Goal: Task Accomplishment & Management: Manage account settings

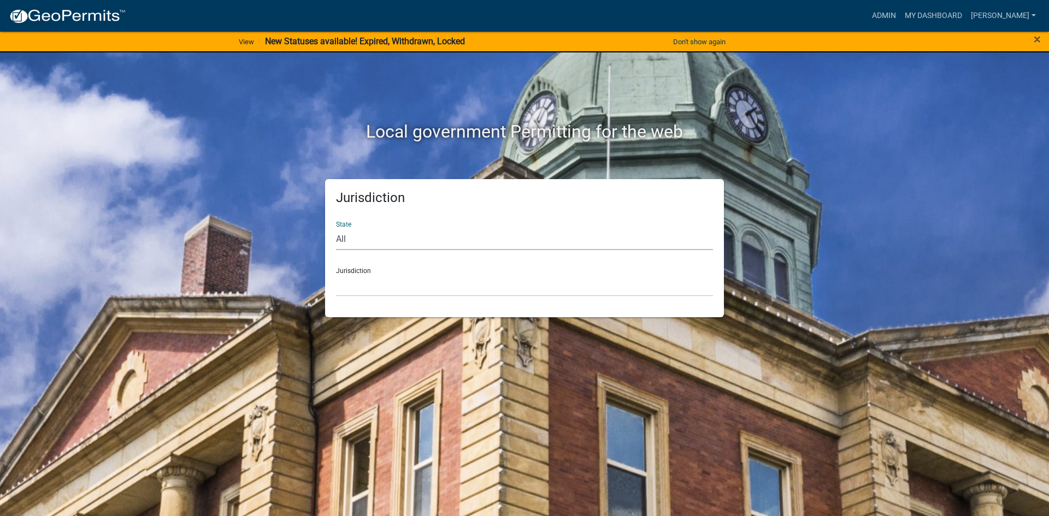
click at [360, 238] on select "All [US_STATE] [US_STATE] [US_STATE] [US_STATE] [US_STATE] [US_STATE] [US_STATE…" at bounding box center [524, 239] width 377 height 22
select select "[US_STATE]"
click at [336, 228] on select "All [US_STATE] [US_STATE] [US_STATE] [US_STATE] [US_STATE] [US_STATE] [US_STATE…" at bounding box center [524, 239] width 377 height 22
drag, startPoint x: 369, startPoint y: 284, endPoint x: 378, endPoint y: 276, distance: 12.0
click at [369, 284] on select "[GEOGRAPHIC_DATA], [US_STATE] [GEOGRAPHIC_DATA], [US_STATE] [GEOGRAPHIC_DATA], …" at bounding box center [524, 285] width 377 height 22
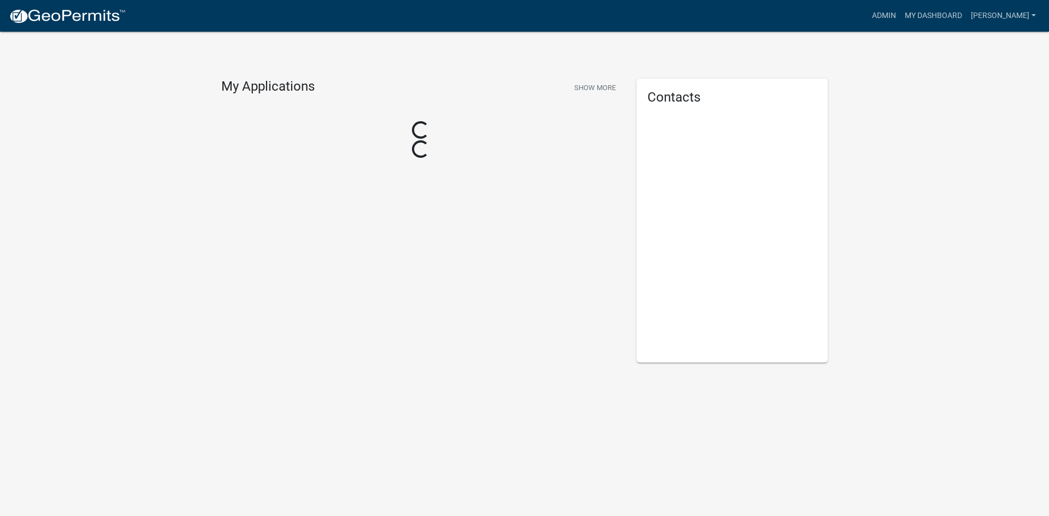
click at [381, 274] on div "My Applications Show More Loading... Loading..." at bounding box center [420, 221] width 415 height 284
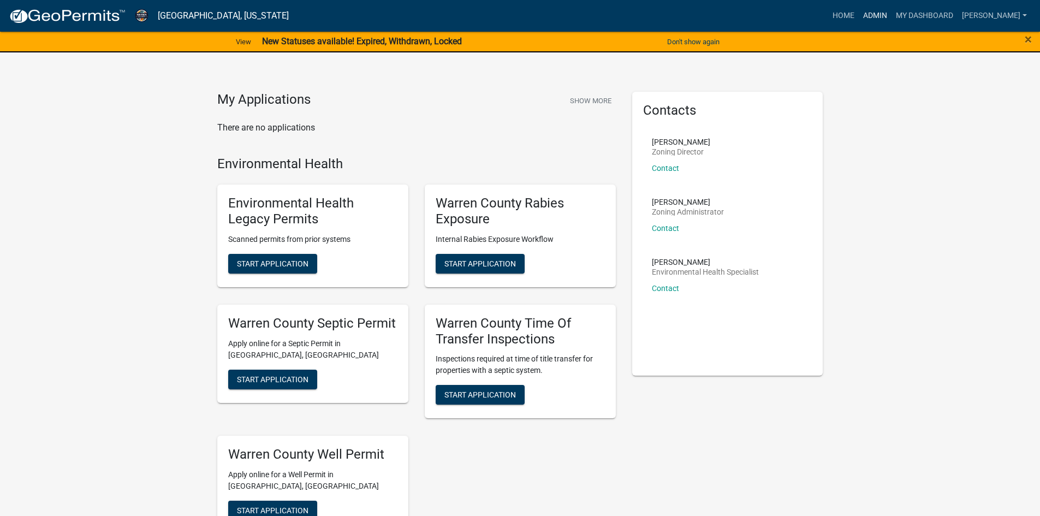
click at [882, 15] on link "Admin" at bounding box center [875, 15] width 33 height 21
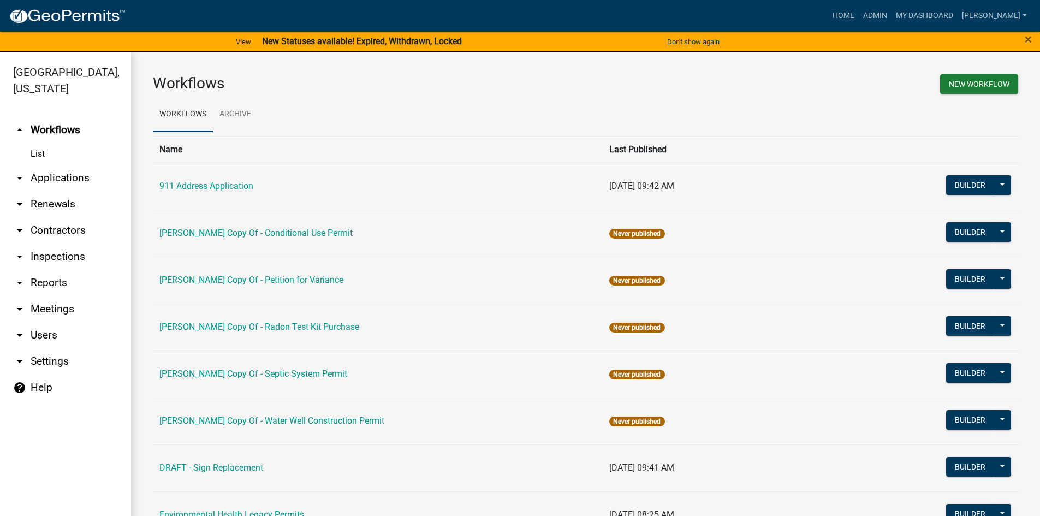
click at [18, 276] on icon "arrow_drop_down" at bounding box center [19, 282] width 13 height 13
select select "0: null"
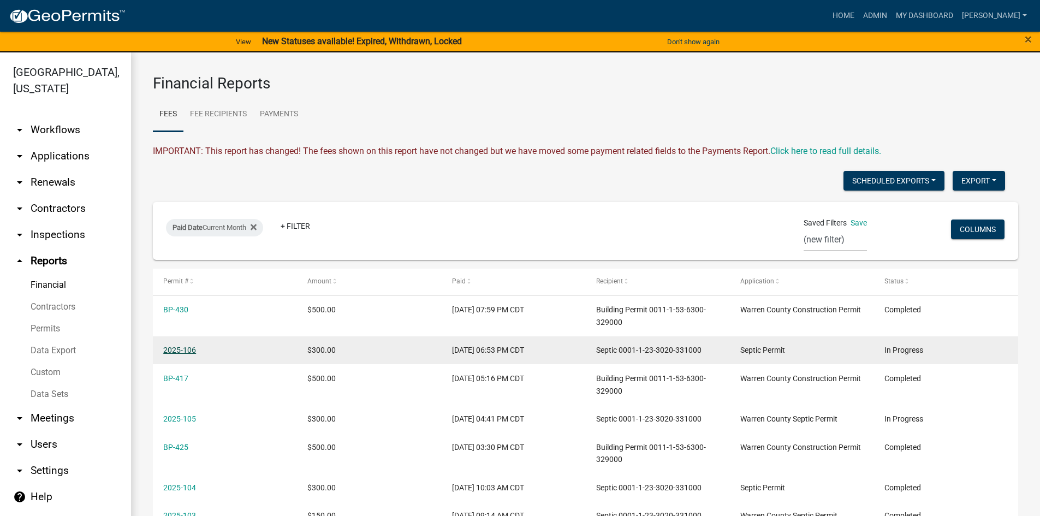
click at [182, 351] on link "2025-106" at bounding box center [179, 350] width 33 height 9
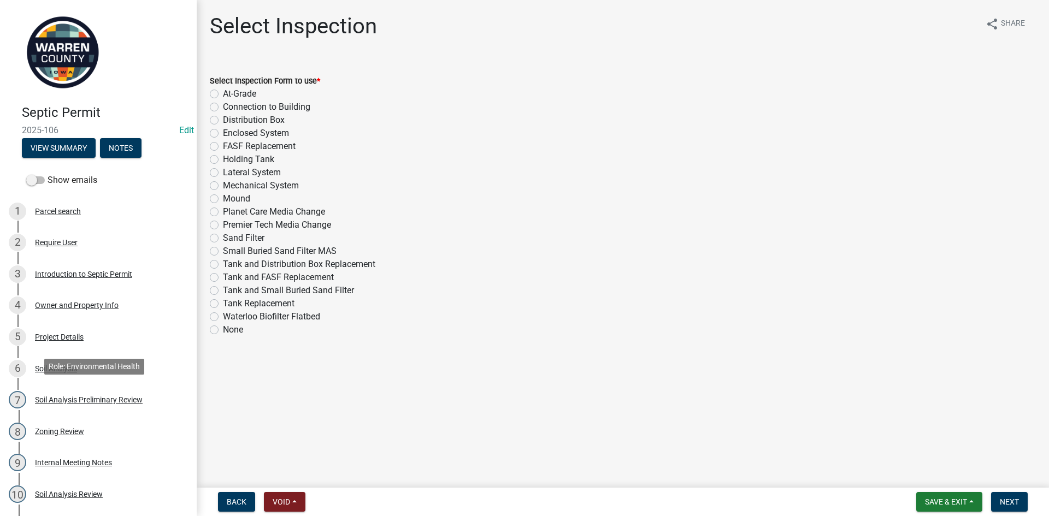
scroll to position [273, 0]
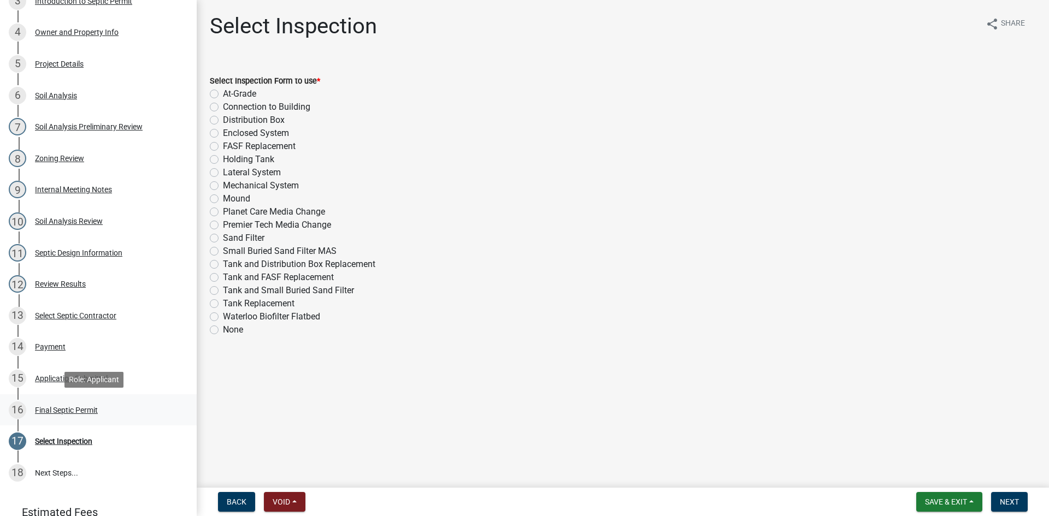
click at [57, 415] on div "16 Final Septic Permit" at bounding box center [94, 409] width 170 height 17
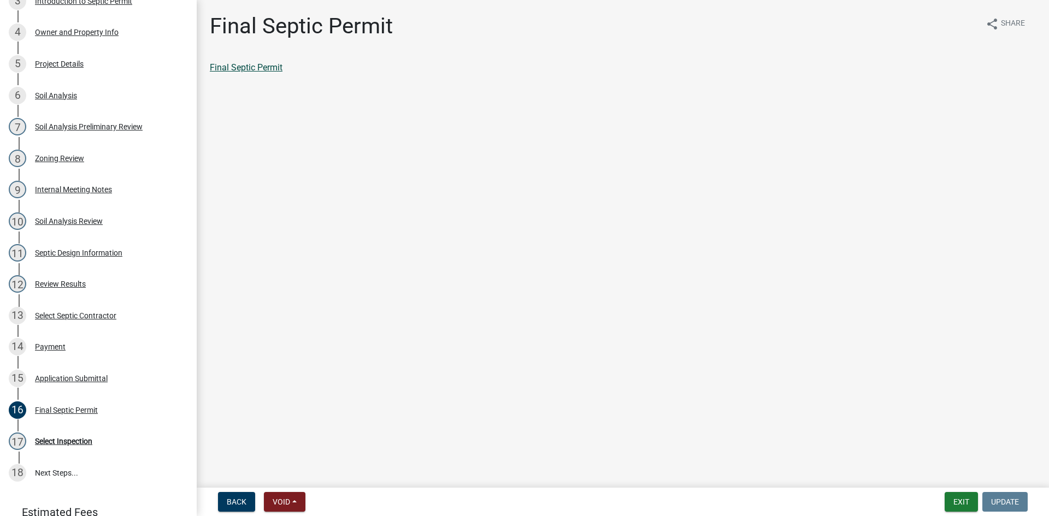
click at [246, 69] on link "Final Septic Permit" at bounding box center [246, 67] width 73 height 10
select select "0: null"
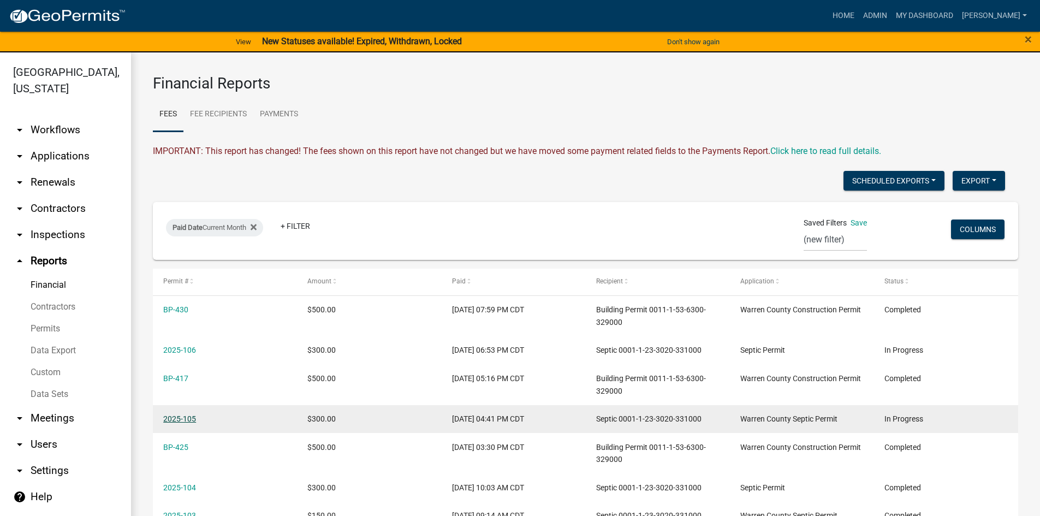
click at [180, 421] on link "2025-105" at bounding box center [179, 419] width 33 height 9
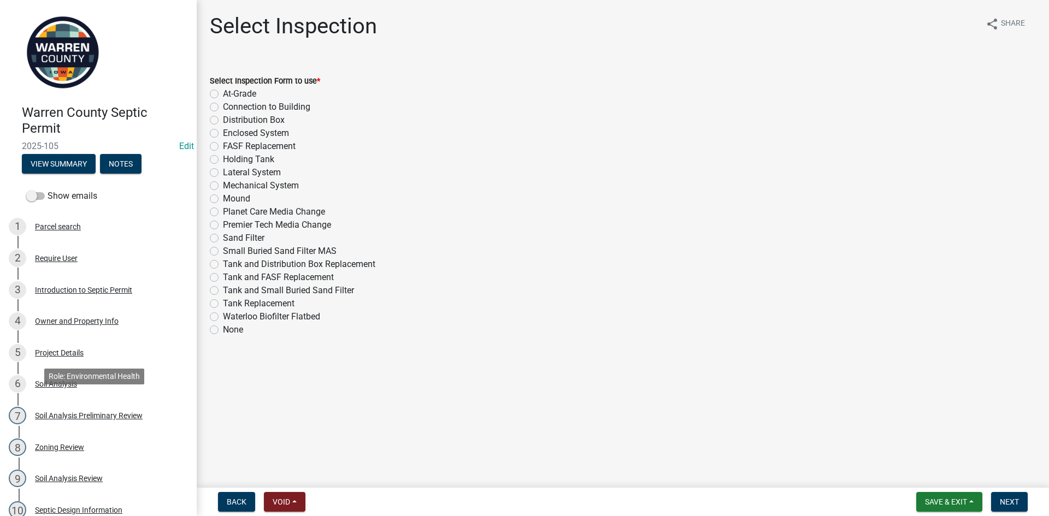
scroll to position [273, 0]
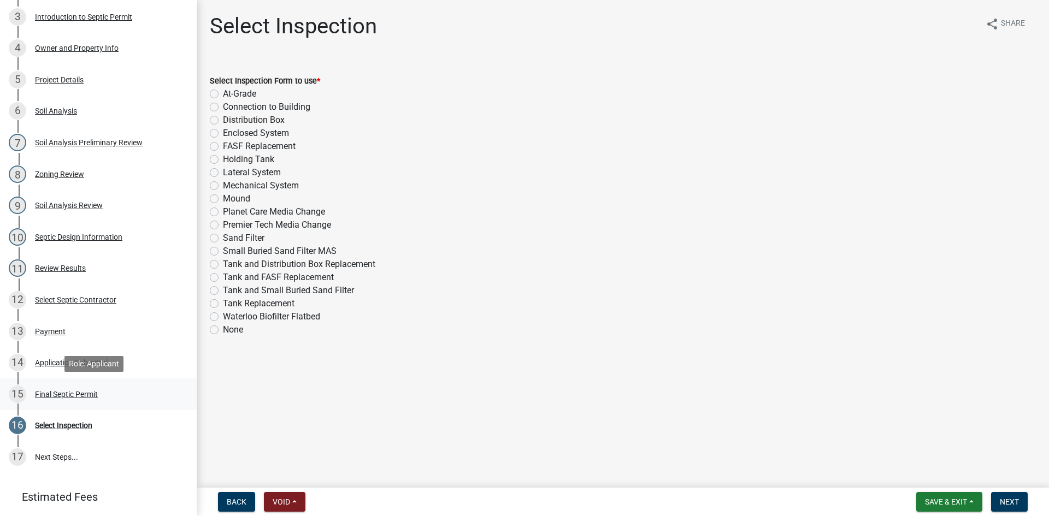
click at [42, 393] on div "Final Septic Permit" at bounding box center [66, 395] width 63 height 8
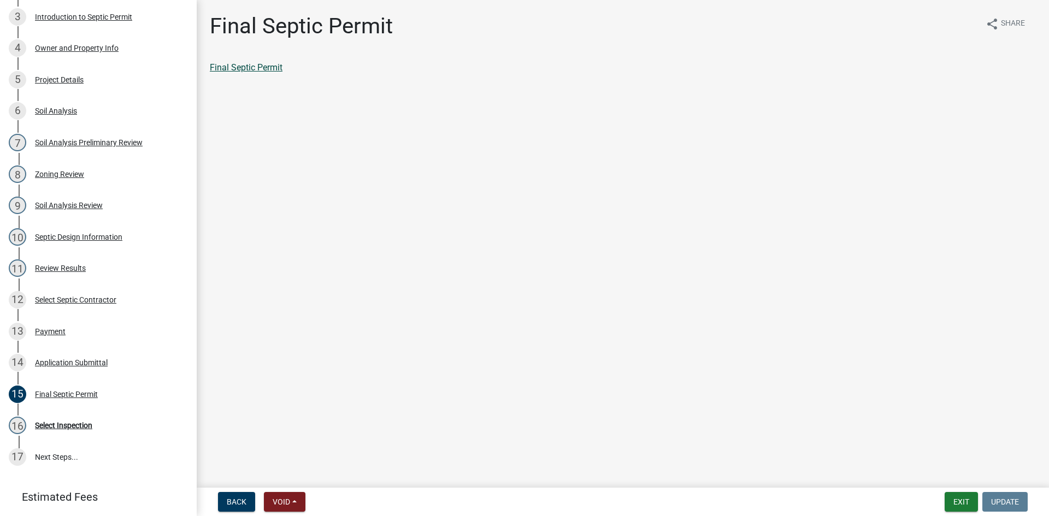
click at [256, 71] on link "Final Septic Permit" at bounding box center [246, 67] width 73 height 10
